Goal: Find specific page/section: Find specific page/section

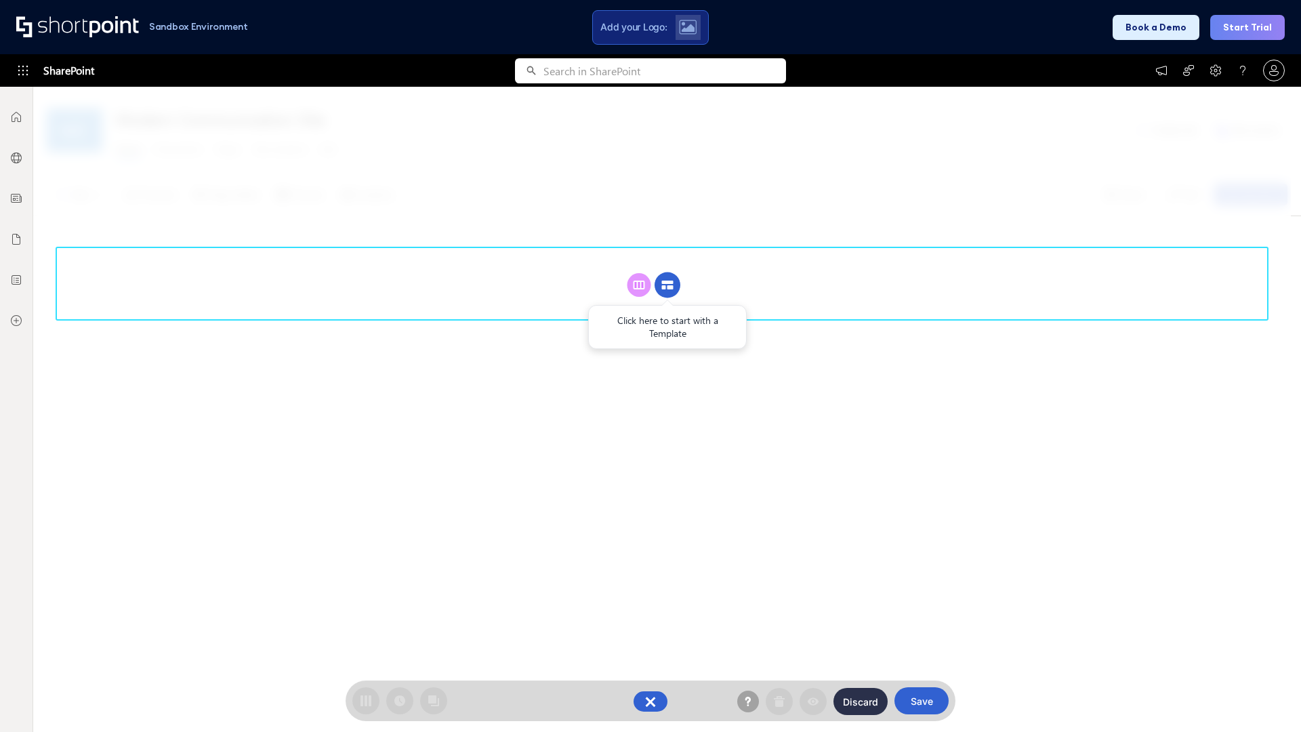
click at [668, 285] on circle at bounding box center [668, 285] width 26 height 26
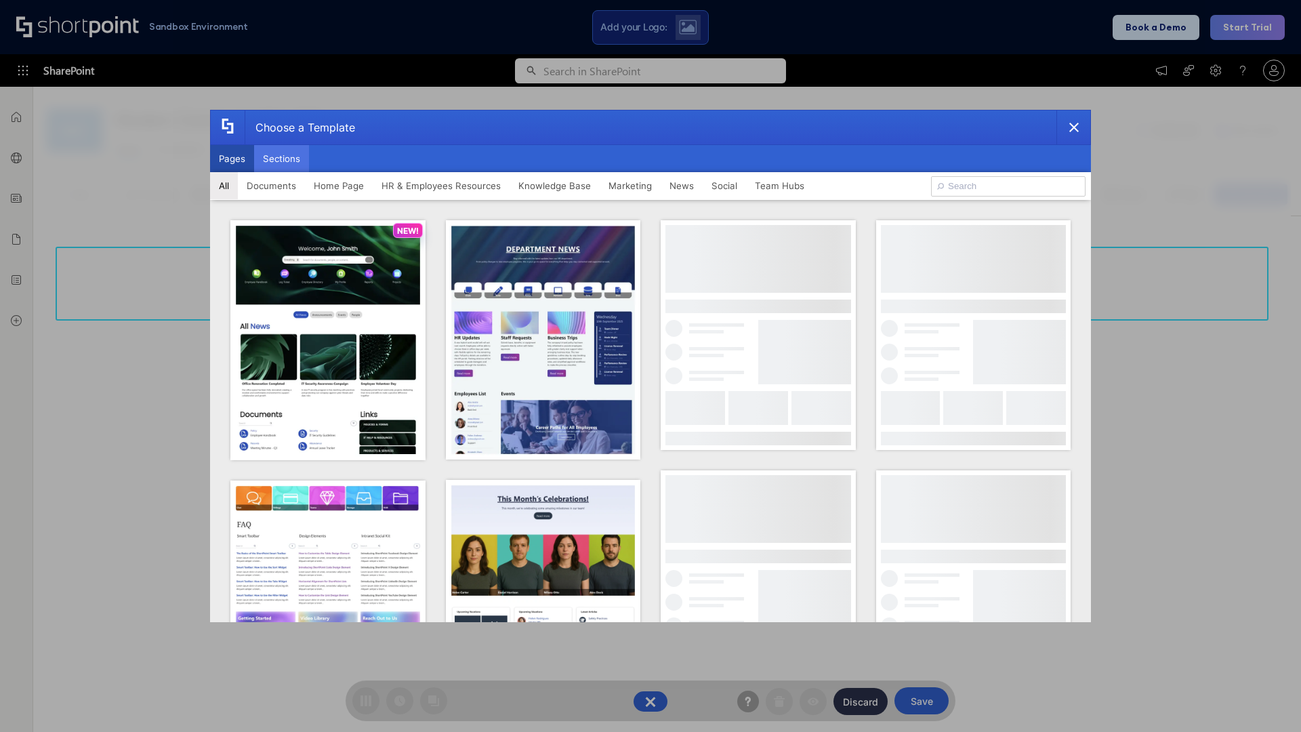
click at [281, 159] on button "Sections" at bounding box center [281, 158] width 55 height 27
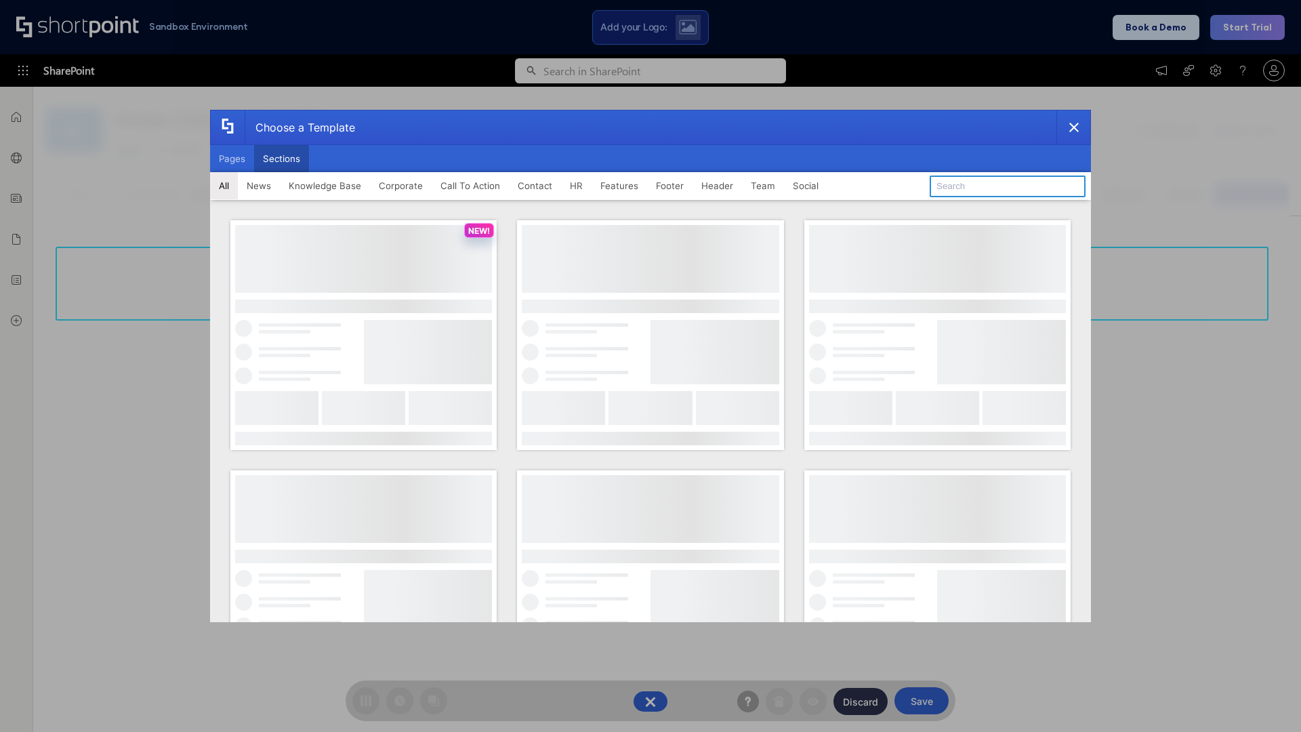
type input "Announcements"
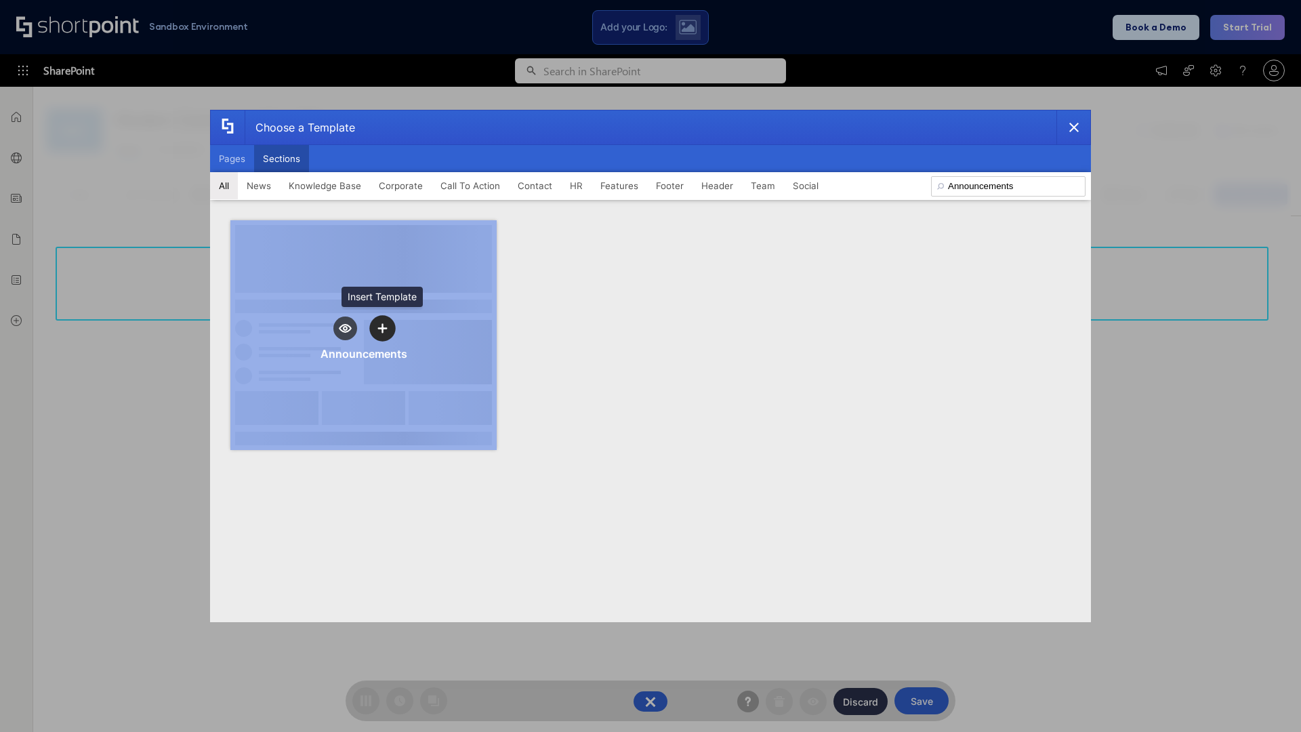
click at [382, 328] on icon "template selector" at bounding box center [381, 327] width 9 height 9
